Goal: Information Seeking & Learning: Check status

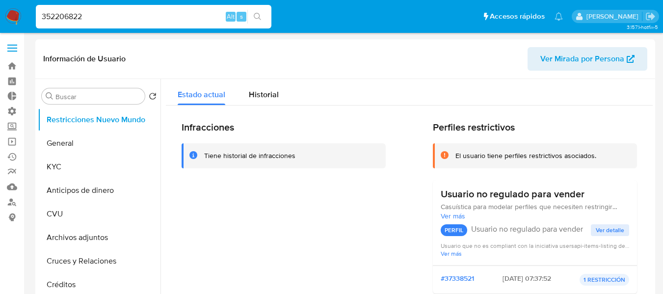
select select "10"
click at [77, 17] on input "352206822" at bounding box center [154, 16] width 236 height 13
paste input "473332651"
click at [77, 17] on input "352206822" at bounding box center [154, 16] width 236 height 13
type input "473332651"
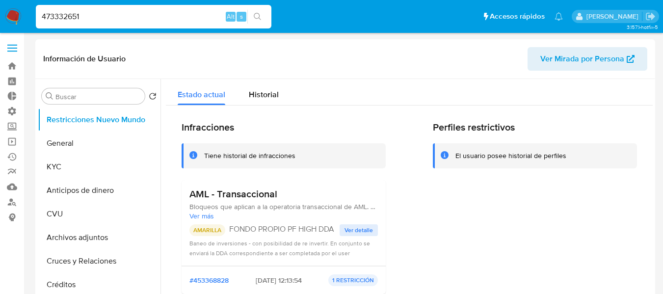
select select "10"
click at [68, 150] on button "General" at bounding box center [95, 144] width 115 height 24
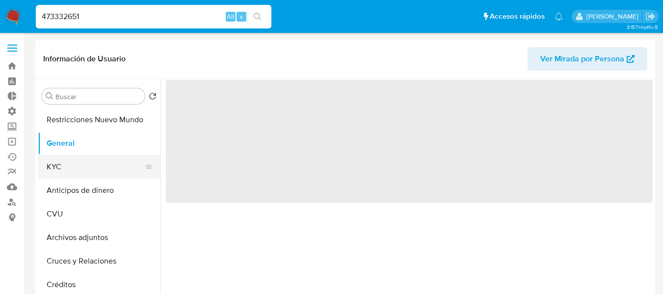
click at [67, 165] on button "KYC" at bounding box center [95, 167] width 115 height 24
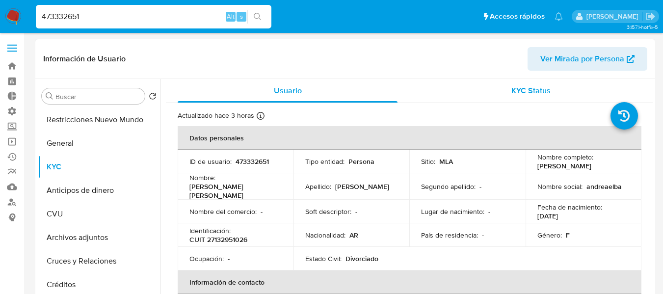
click at [542, 89] on span "KYC Status" at bounding box center [531, 90] width 39 height 11
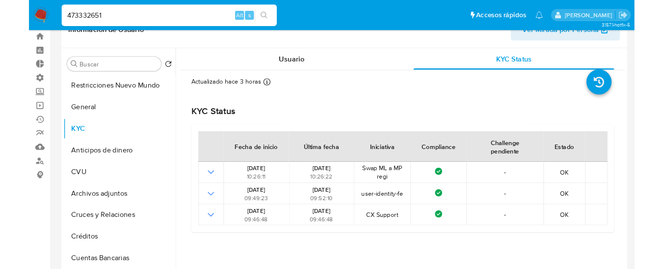
scroll to position [49, 0]
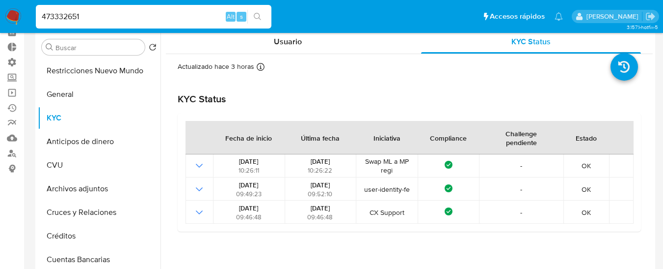
click at [100, 24] on div "473332651 Alt s" at bounding box center [154, 17] width 236 height 24
click at [95, 17] on input "473332651" at bounding box center [154, 16] width 236 height 13
paste input "1751151346"
type input "1751151346"
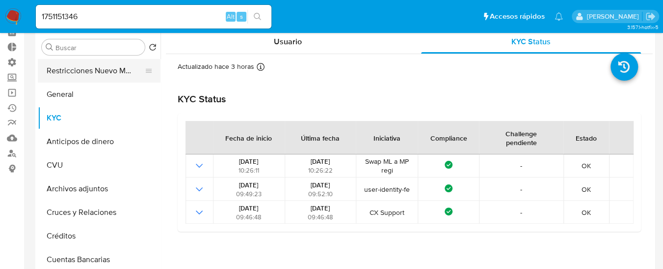
click at [68, 73] on button "Restricciones Nuevo Mundo" at bounding box center [95, 71] width 115 height 24
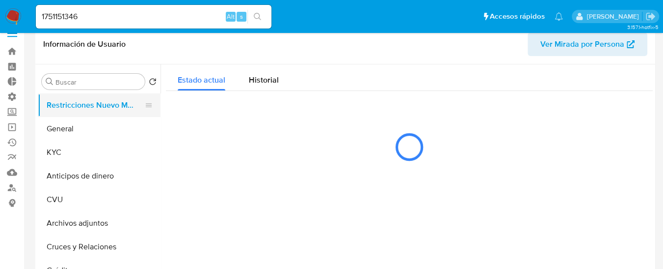
scroll to position [0, 0]
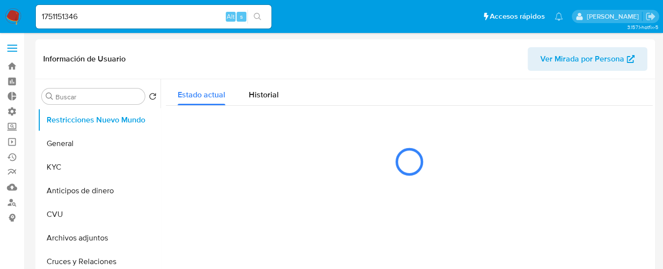
click at [121, 17] on input "1751151346" at bounding box center [154, 16] width 236 height 13
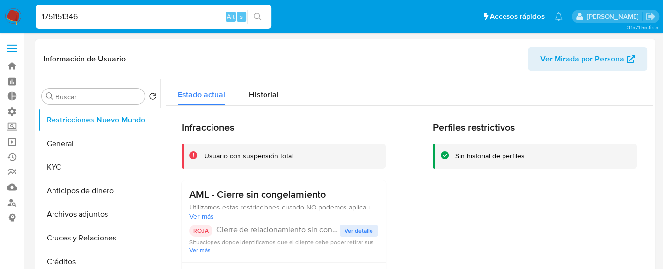
select select "10"
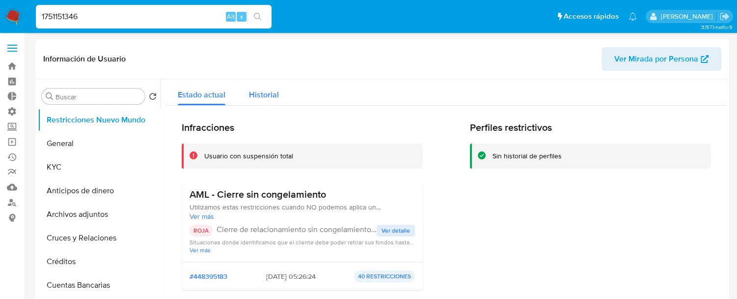
click at [266, 94] on span "Historial" at bounding box center [264, 94] width 30 height 11
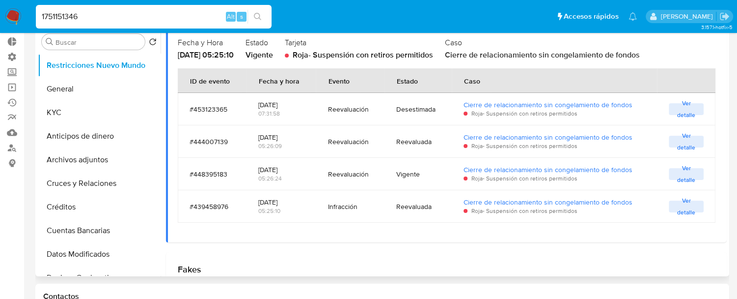
scroll to position [109, 0]
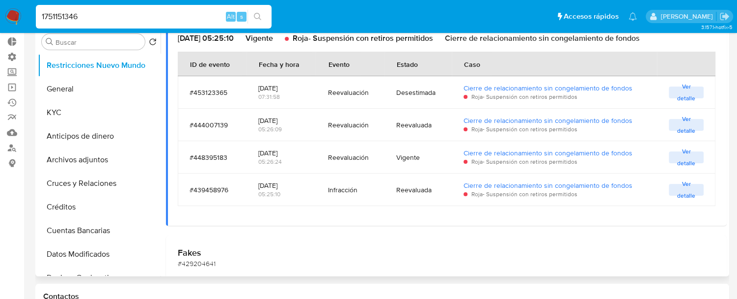
drag, startPoint x: 320, startPoint y: 193, endPoint x: 358, endPoint y: 192, distance: 37.4
click at [358, 192] on td "Infracción" at bounding box center [350, 189] width 69 height 32
drag, startPoint x: 298, startPoint y: 186, endPoint x: 275, endPoint y: 185, distance: 23.1
click at [275, 185] on div "[DATE]" at bounding box center [281, 185] width 46 height 9
drag, startPoint x: 262, startPoint y: 186, endPoint x: 293, endPoint y: 187, distance: 31.5
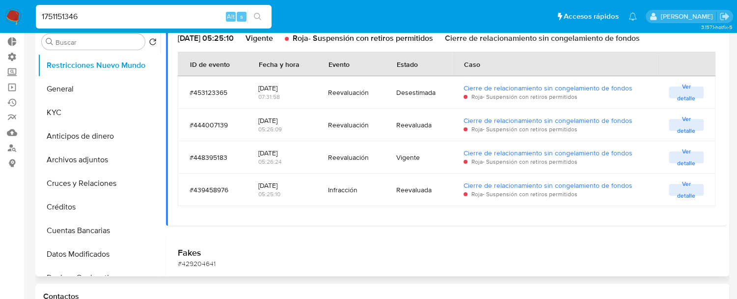
click at [293, 187] on div "[DATE]" at bounding box center [281, 185] width 46 height 9
drag, startPoint x: 297, startPoint y: 121, endPoint x: 276, endPoint y: 122, distance: 20.2
click at [276, 122] on div "[DATE]" at bounding box center [281, 120] width 46 height 9
drag, startPoint x: 337, startPoint y: 124, endPoint x: 379, endPoint y: 123, distance: 42.2
click at [379, 123] on td "Reevaluación" at bounding box center [350, 125] width 69 height 32
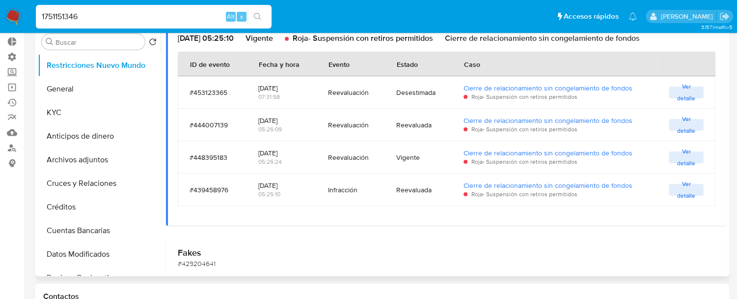
drag, startPoint x: 403, startPoint y: 125, endPoint x: 453, endPoint y: 124, distance: 50.1
click at [453, 124] on tr "#444007139 [DATE] 05:26:09 Reevaluación Reevaluada Cierre de relacionamiento si…" at bounding box center [447, 125] width 538 height 32
drag, startPoint x: 293, startPoint y: 87, endPoint x: 280, endPoint y: 87, distance: 13.3
click at [280, 87] on div "[DATE]" at bounding box center [281, 87] width 46 height 9
drag, startPoint x: 295, startPoint y: 155, endPoint x: 277, endPoint y: 152, distance: 17.8
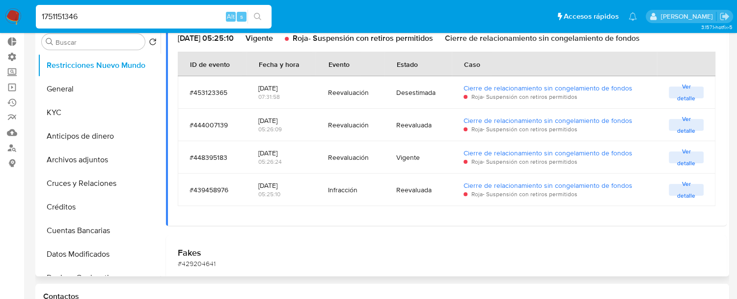
click at [277, 152] on div "[DATE]" at bounding box center [281, 152] width 46 height 9
drag, startPoint x: 329, startPoint y: 156, endPoint x: 387, endPoint y: 157, distance: 57.5
click at [387, 157] on tr "#448395183 [DATE] 05:26:24 Reevaluación Vigente Cierre de relacionamiento sin c…" at bounding box center [447, 157] width 538 height 32
drag, startPoint x: 399, startPoint y: 156, endPoint x: 436, endPoint y: 156, distance: 37.3
click at [436, 156] on div "Vigente" at bounding box center [417, 157] width 43 height 9
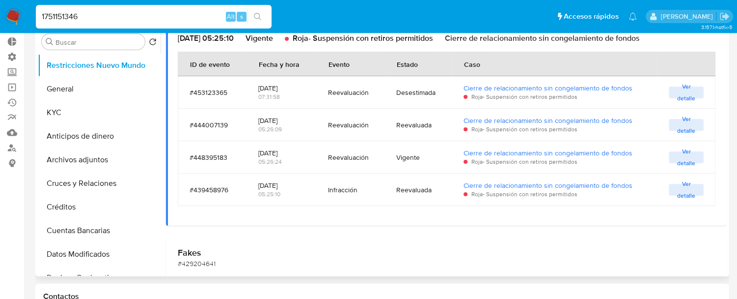
drag, startPoint x: 291, startPoint y: 86, endPoint x: 272, endPoint y: 83, distance: 19.8
click at [272, 83] on div "[DATE]" at bounding box center [281, 87] width 46 height 9
drag, startPoint x: 323, startPoint y: 93, endPoint x: 390, endPoint y: 99, distance: 68.0
click at [387, 98] on tr "#453123365 [DATE] 07:31:58 Reevaluación Desestimada Cierre de relacionamiento s…" at bounding box center [447, 92] width 538 height 32
click at [396, 94] on div "Desestimada" at bounding box center [417, 92] width 43 height 9
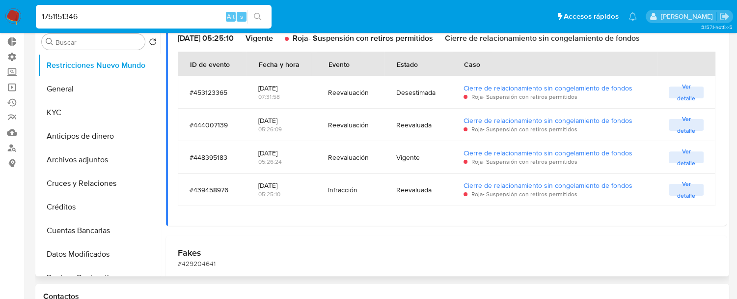
click at [396, 94] on div "Desestimada" at bounding box center [417, 92] width 43 height 9
click at [663, 95] on span "Ver detalle" at bounding box center [686, 92] width 25 height 10
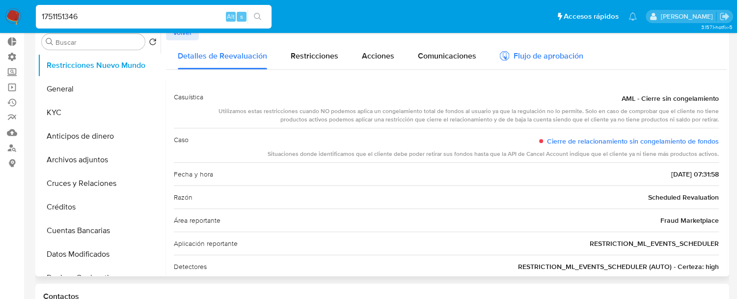
click at [537, 61] on div "Flujo de aprobación" at bounding box center [541, 57] width 83 height 11
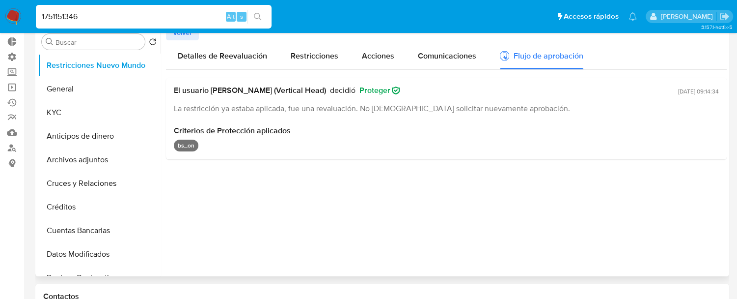
drag, startPoint x: 179, startPoint y: 105, endPoint x: 516, endPoint y: 111, distance: 336.5
click at [516, 111] on div "La restricción ya estaba aplicada, fue una revaluación. No [DEMOGRAPHIC_DATA] s…" at bounding box center [424, 108] width 500 height 11
click at [429, 107] on span "La restricción ya estaba aplicada, fue una revaluación. No [DEMOGRAPHIC_DATA] s…" at bounding box center [372, 108] width 396 height 11
drag, startPoint x: 174, startPoint y: 109, endPoint x: 473, endPoint y: 120, distance: 299.3
click at [473, 120] on div "El usuario [PERSON_NAME] (Vertical Head) decidió Proteger La restricción ya est…" at bounding box center [446, 119] width 561 height 82
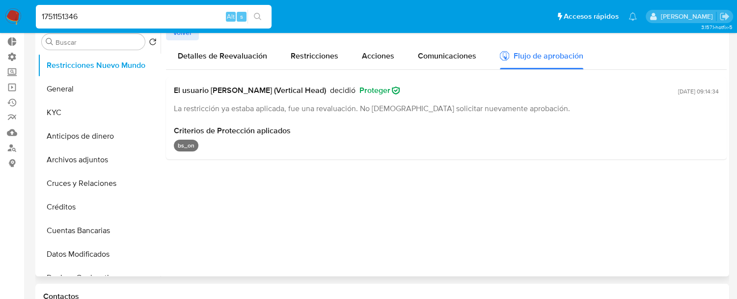
click at [331, 135] on span "Criterios de Protección aplicados" at bounding box center [446, 131] width 545 height 10
click at [248, 89] on span "El usuario [PERSON_NAME] (Vertical Head)" at bounding box center [250, 90] width 152 height 10
drag, startPoint x: 228, startPoint y: 88, endPoint x: 413, endPoint y: 90, distance: 184.7
click at [413, 90] on div "El usuario [PERSON_NAME] (Vertical Head) decidió Proteger" at bounding box center [424, 90] width 500 height 10
click at [418, 93] on div "El usuario [PERSON_NAME] (Vertical Head) decidió Proteger" at bounding box center [424, 90] width 500 height 10
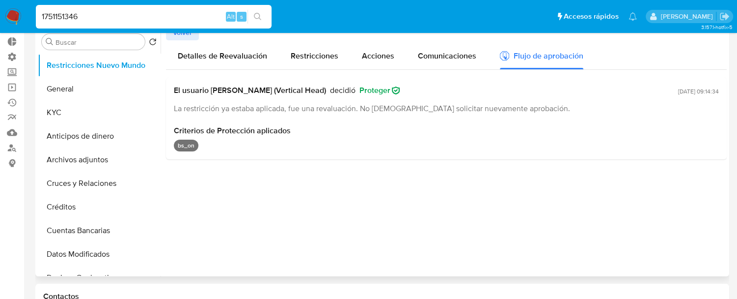
drag, startPoint x: 174, startPoint y: 134, endPoint x: 207, endPoint y: 139, distance: 33.3
click at [207, 139] on div "Criterios de Protección aplicados bs_on" at bounding box center [446, 139] width 545 height 26
click at [220, 146] on div "bs_on" at bounding box center [446, 145] width 545 height 12
click at [182, 129] on span "Criterios de Protección aplicados" at bounding box center [446, 131] width 545 height 10
click at [179, 145] on p "bs_on" at bounding box center [186, 145] width 25 height 12
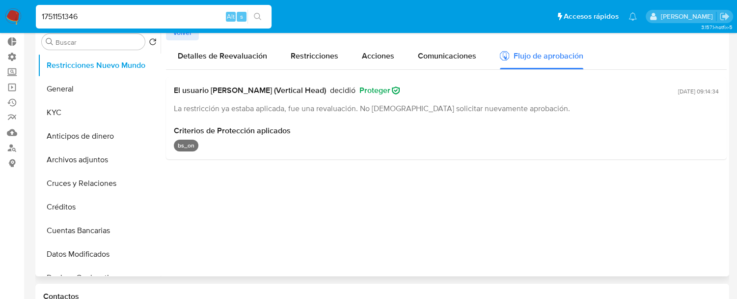
click at [179, 145] on p "bs_on" at bounding box center [186, 145] width 25 height 12
click at [244, 140] on div "bs_on" at bounding box center [446, 145] width 545 height 12
drag, startPoint x: 175, startPoint y: 145, endPoint x: 234, endPoint y: 145, distance: 59.4
click at [234, 145] on div "bs_on" at bounding box center [446, 145] width 545 height 12
click at [179, 145] on p "bs_on" at bounding box center [186, 145] width 25 height 12
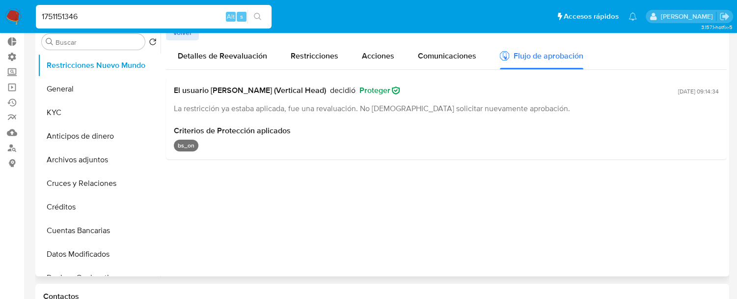
click at [179, 145] on p "bs_on" at bounding box center [186, 145] width 25 height 12
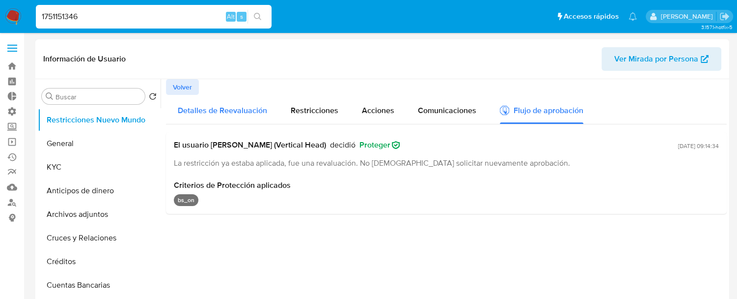
click at [196, 107] on span "Detalles de Reevaluación" at bounding box center [222, 110] width 89 height 11
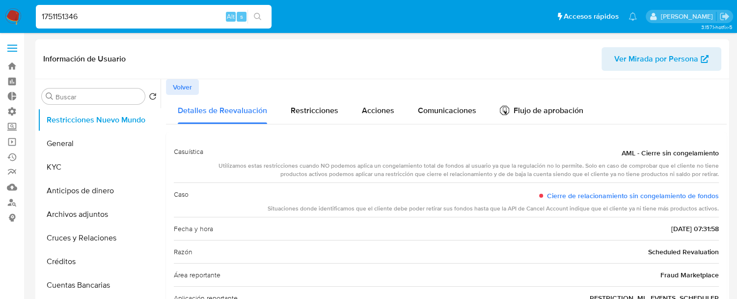
click at [148, 84] on div "Buscar Volver al orden por defecto Restricciones Nuevo Mundo General KYC Antici…" at bounding box center [99, 206] width 123 height 250
click at [177, 86] on span "Volver" at bounding box center [182, 87] width 19 height 14
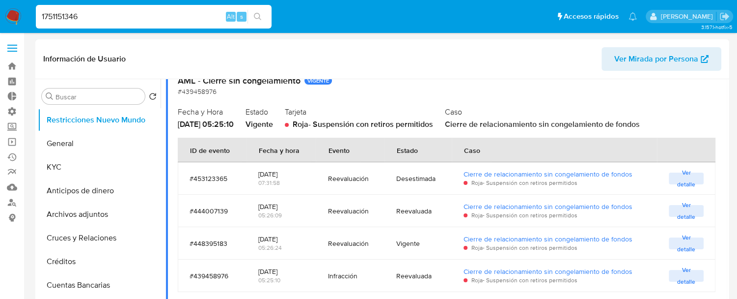
scroll to position [109, 0]
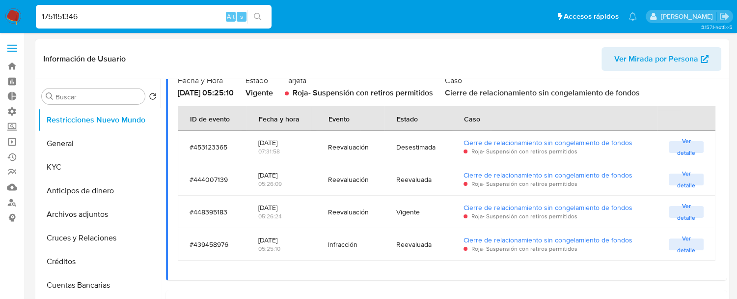
drag, startPoint x: 276, startPoint y: 140, endPoint x: 300, endPoint y: 141, distance: 24.1
click at [301, 141] on div "[DATE]" at bounding box center [281, 142] width 46 height 9
click at [296, 141] on div "[DATE]" at bounding box center [281, 142] width 46 height 9
drag, startPoint x: 291, startPoint y: 141, endPoint x: 276, endPoint y: 143, distance: 15.4
click at [276, 143] on div "[DATE]" at bounding box center [281, 142] width 46 height 9
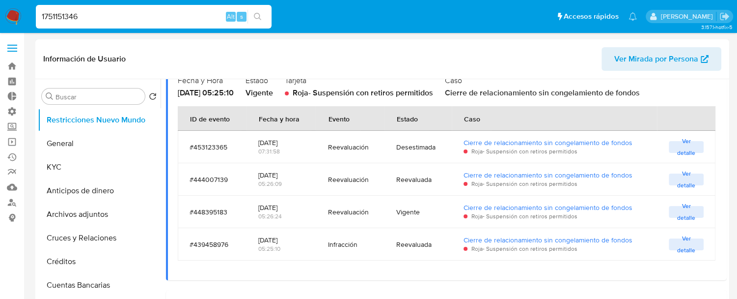
click at [288, 145] on div "[DATE]" at bounding box center [281, 142] width 46 height 9
drag, startPoint x: 264, startPoint y: 151, endPoint x: 287, endPoint y: 151, distance: 23.1
click at [287, 151] on div "07:31:58" at bounding box center [281, 151] width 46 height 9
drag, startPoint x: 259, startPoint y: 153, endPoint x: 286, endPoint y: 153, distance: 27.0
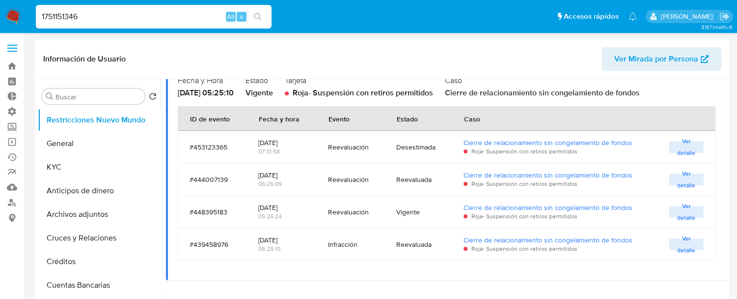
click at [286, 153] on div "07:31:58" at bounding box center [281, 151] width 46 height 9
drag, startPoint x: 254, startPoint y: 154, endPoint x: 280, endPoint y: 155, distance: 26.0
click at [280, 155] on td "[DATE] 07:31:58" at bounding box center [282, 147] width 70 height 32
click at [288, 151] on div "07:31:58" at bounding box center [281, 151] width 46 height 9
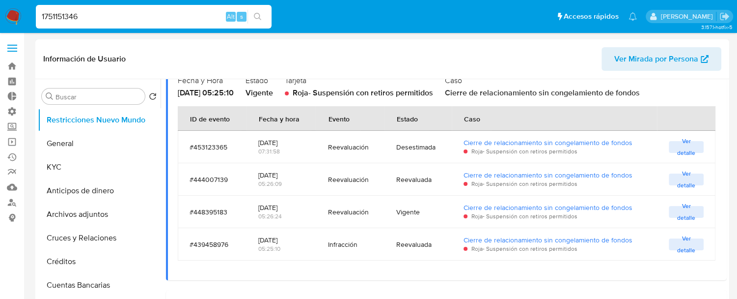
drag, startPoint x: 258, startPoint y: 152, endPoint x: 285, endPoint y: 152, distance: 27.0
click at [285, 152] on div "07:31:58" at bounding box center [281, 151] width 46 height 9
click at [663, 147] on span "Ver detalle" at bounding box center [686, 147] width 25 height 10
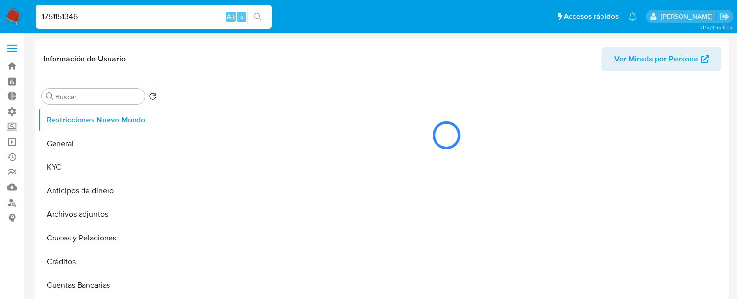
scroll to position [0, 0]
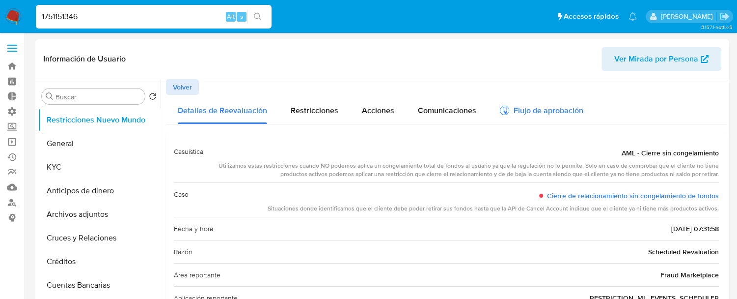
click at [542, 115] on div "Flujo de aprobación" at bounding box center [541, 112] width 83 height 11
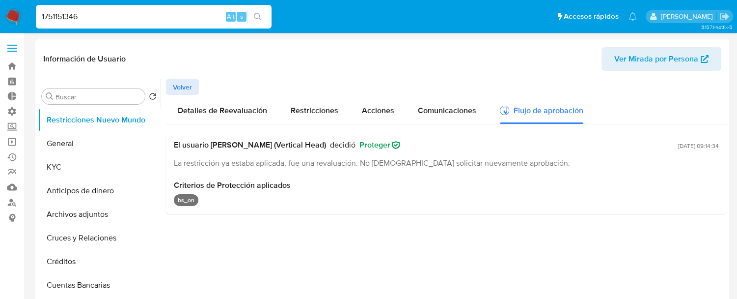
drag, startPoint x: 690, startPoint y: 149, endPoint x: 714, endPoint y: 149, distance: 24.1
click at [663, 149] on span "[DATE] 09:14:34" at bounding box center [698, 145] width 41 height 8
drag, startPoint x: 714, startPoint y: 149, endPoint x: 709, endPoint y: 149, distance: 5.4
click at [663, 149] on span "[DATE] 09:14:34" at bounding box center [698, 145] width 41 height 8
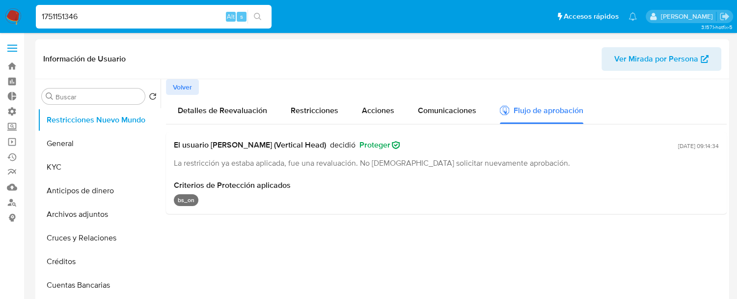
click at [583, 175] on div "El usuario [PERSON_NAME] (Vertical Head) decidió Proteger La restricción ya est…" at bounding box center [446, 173] width 561 height 82
drag, startPoint x: 696, startPoint y: 145, endPoint x: 715, endPoint y: 146, distance: 18.2
click at [663, 146] on span "[DATE] 09:14:34" at bounding box center [698, 145] width 41 height 8
click at [663, 149] on span "[DATE] 09:14:34" at bounding box center [698, 145] width 41 height 8
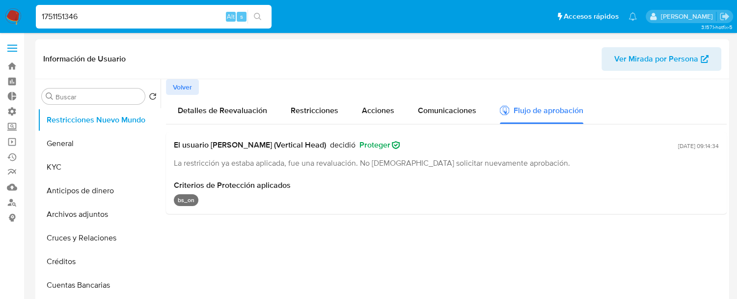
drag, startPoint x: 688, startPoint y: 145, endPoint x: 668, endPoint y: 149, distance: 19.5
click at [663, 149] on span "[DATE] 09:14:34" at bounding box center [698, 145] width 41 height 8
click at [663, 145] on span "[DATE] 09:14:34" at bounding box center [698, 145] width 41 height 8
click at [663, 146] on span "[DATE] 09:14:34" at bounding box center [698, 145] width 41 height 8
click at [616, 180] on span "Criterios de Protección aplicados" at bounding box center [446, 185] width 545 height 10
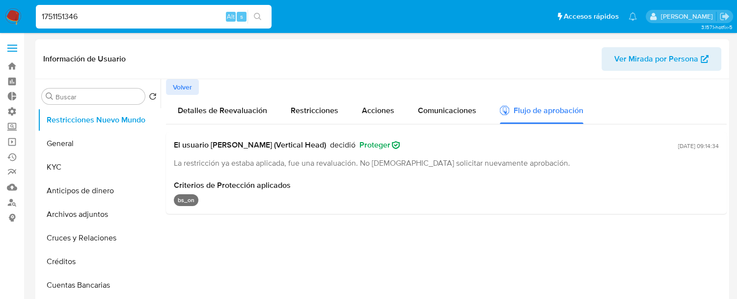
drag, startPoint x: 380, startPoint y: 143, endPoint x: 367, endPoint y: 144, distance: 13.3
click at [367, 144] on div "El usuario [PERSON_NAME] (Vertical Head) decidió Proteger" at bounding box center [424, 145] width 500 height 10
click at [462, 140] on div "El usuario [PERSON_NAME] (Vertical Head) decidió Proteger" at bounding box center [424, 145] width 500 height 10
click at [206, 109] on span "Detalles de Reevaluación" at bounding box center [222, 110] width 89 height 11
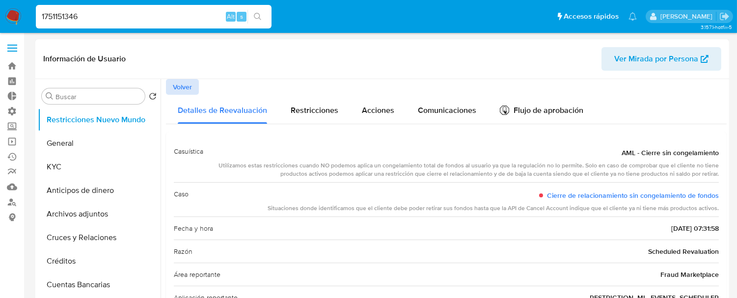
click at [193, 86] on button "Volver" at bounding box center [182, 87] width 33 height 16
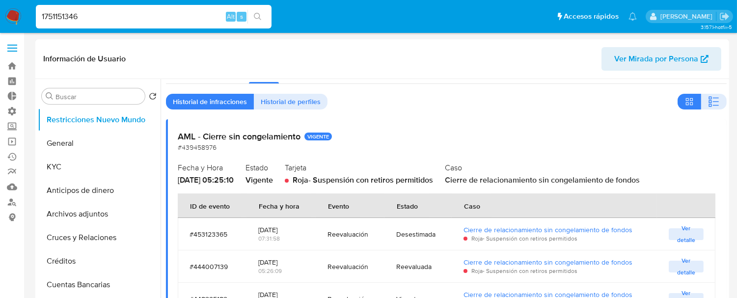
scroll to position [55, 0]
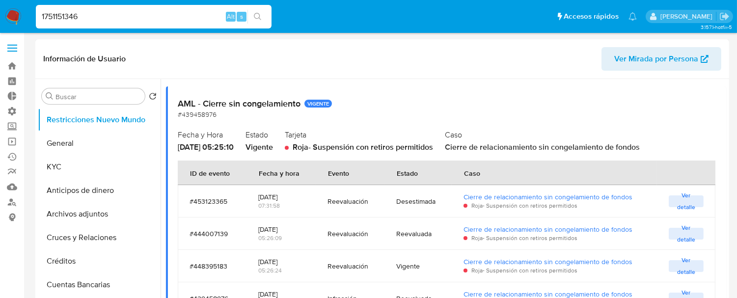
drag, startPoint x: 325, startPoint y: 170, endPoint x: 345, endPoint y: 173, distance: 20.4
click at [344, 173] on div "Evento" at bounding box center [338, 173] width 45 height 24
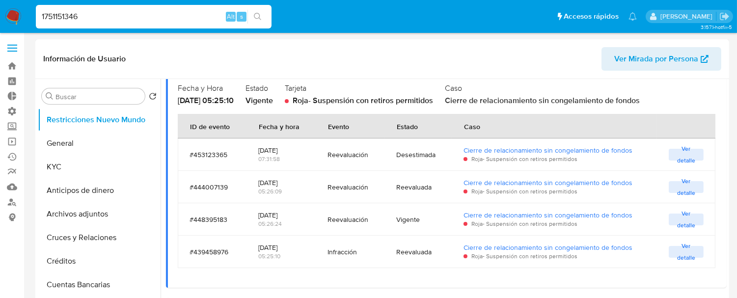
scroll to position [0, 0]
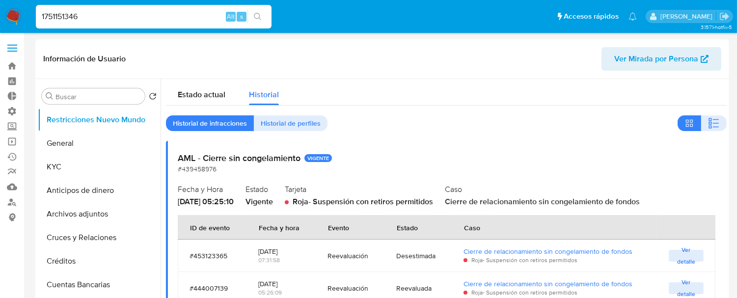
click at [74, 12] on input "1751151346" at bounding box center [154, 16] width 236 height 13
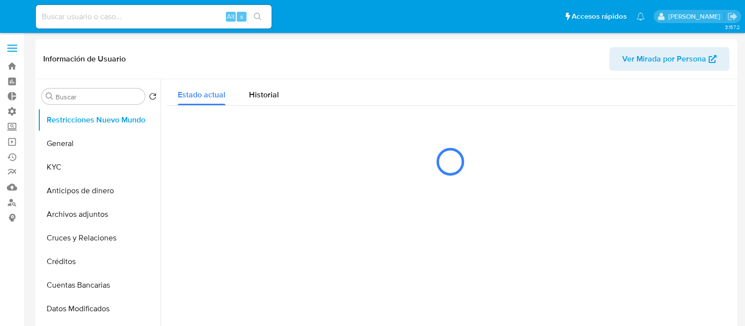
select select "10"
